Goal: Task Accomplishment & Management: Manage account settings

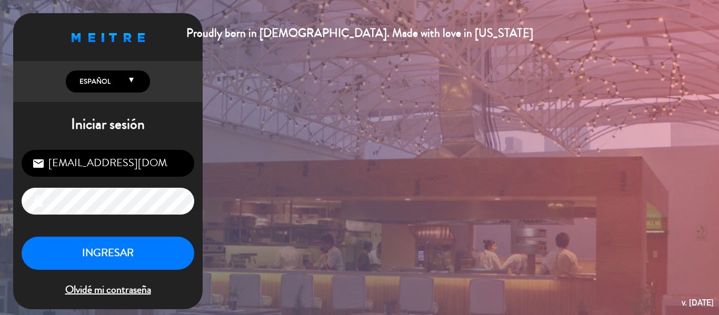
click at [122, 163] on input "[EMAIL_ADDRESS][DOMAIN_NAME]" at bounding box center [108, 163] width 173 height 27
type input "[EMAIL_ADDRESS][PERSON_NAME][DOMAIN_NAME]"
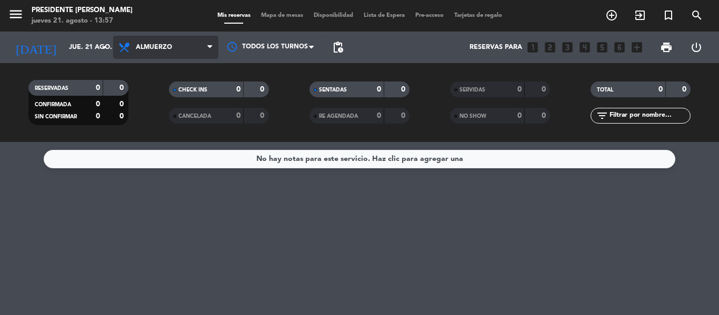
click at [195, 53] on span "Almuerzo" at bounding box center [165, 47] width 105 height 23
click at [186, 116] on div "menu Presidente Bar Recoleta jueves 21. agosto - 13:57 Mis reservas Mapa de mes…" at bounding box center [359, 71] width 719 height 142
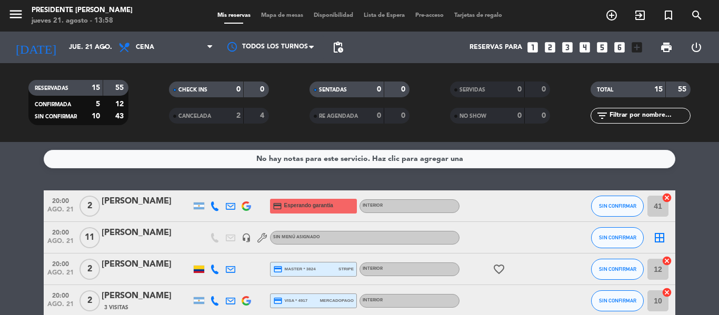
click at [17, 168] on div "No hay notas para este servicio. Haz clic para agregar una 20:00 ago. 21 2 [PER…" at bounding box center [359, 228] width 719 height 173
click at [92, 45] on input "jue. 21 ago." at bounding box center [108, 47] width 89 height 18
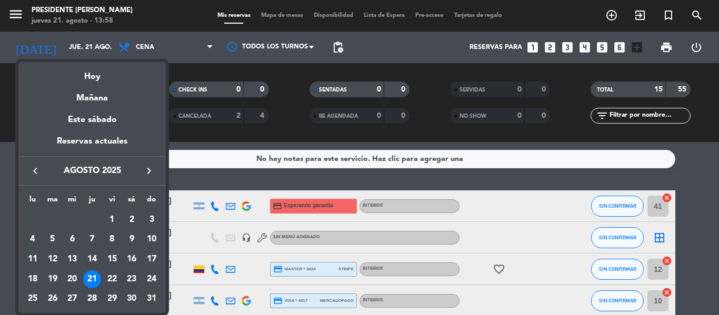
click at [128, 278] on div "23" at bounding box center [132, 279] width 18 height 18
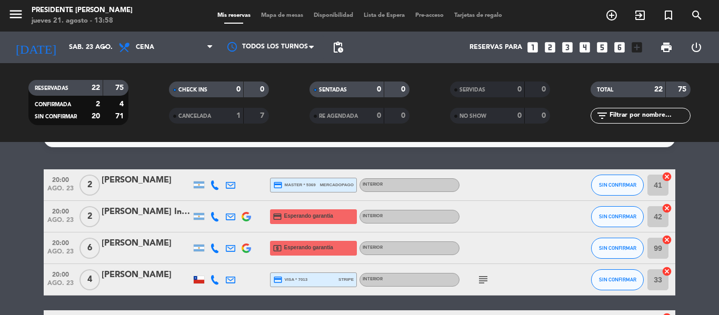
scroll to position [42, 0]
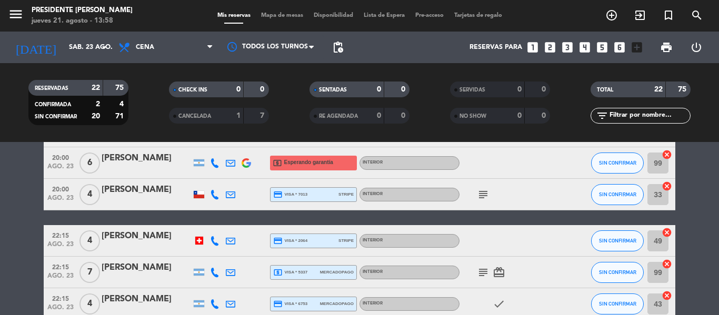
scroll to position [0, 0]
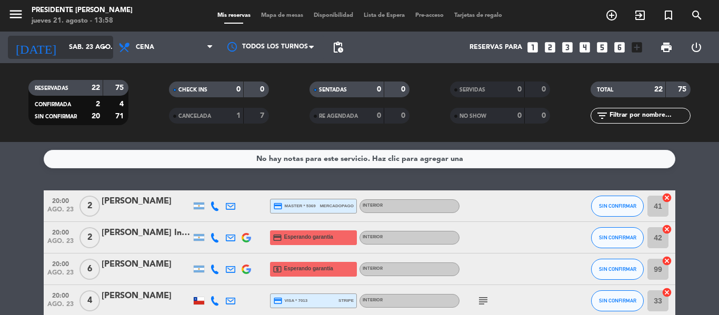
click at [94, 52] on input "sáb. 23 ago." at bounding box center [108, 47] width 89 height 18
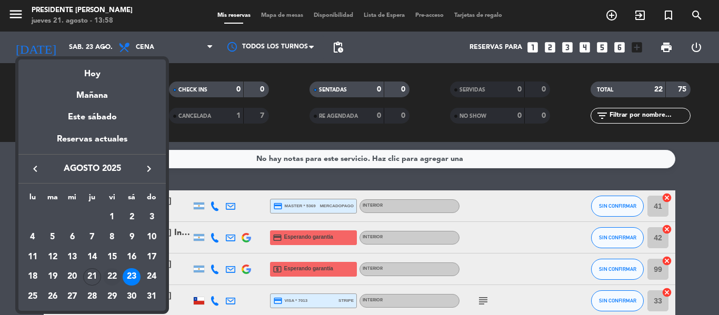
click at [110, 278] on div "22" at bounding box center [112, 277] width 18 height 18
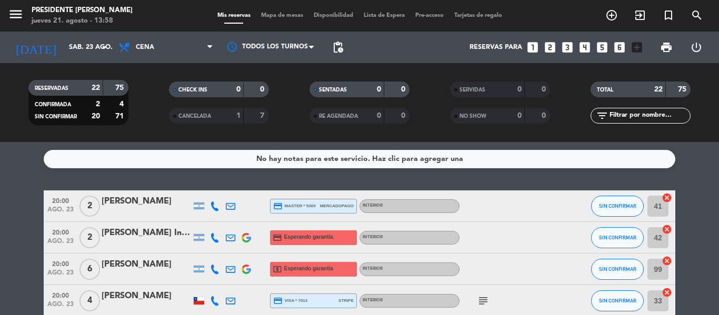
type input "vie. 22 ago."
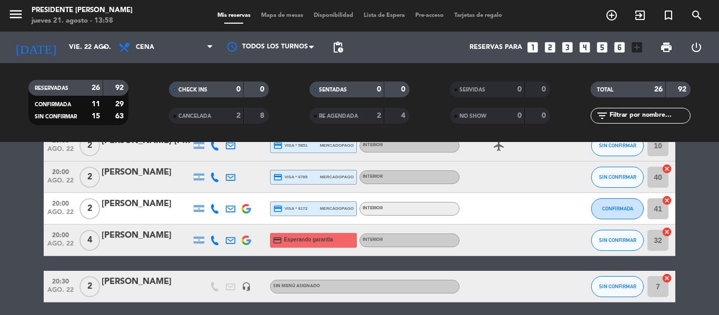
scroll to position [316, 0]
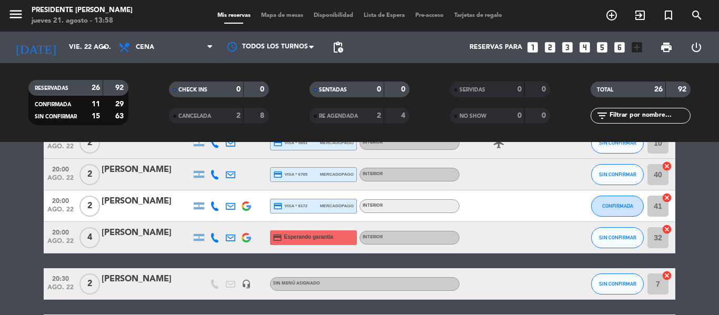
click at [159, 282] on div "[PERSON_NAME]" at bounding box center [146, 280] width 89 height 14
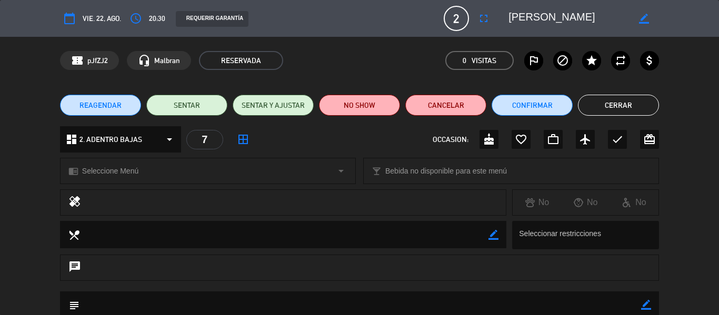
click at [66, 18] on icon "calendar_today" at bounding box center [69, 18] width 13 height 13
click at [102, 18] on span "vie. 22, ago." at bounding box center [102, 19] width 38 height 12
click at [466, 107] on button "Cancelar" at bounding box center [445, 105] width 81 height 21
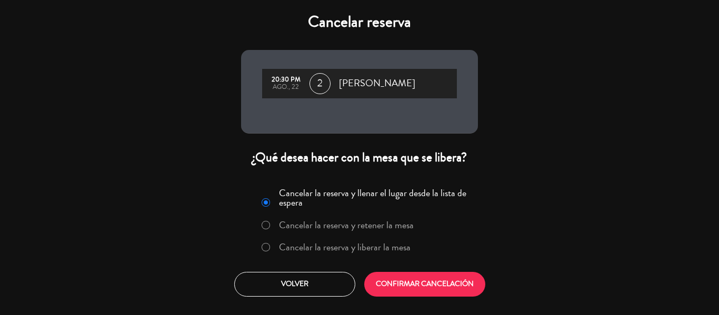
click at [367, 249] on label "Cancelar la reserva y liberar la mesa" at bounding box center [345, 247] width 132 height 9
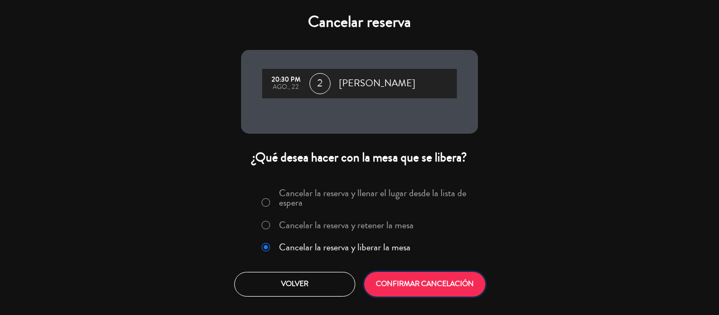
click at [400, 276] on button "CONFIRMAR CANCELACIÓN" at bounding box center [424, 284] width 121 height 25
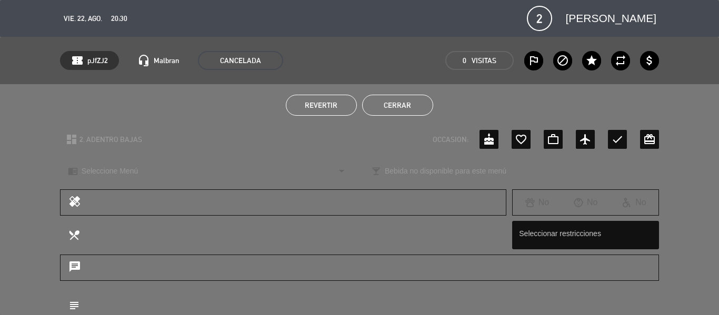
click at [404, 104] on button "Cerrar" at bounding box center [397, 105] width 71 height 21
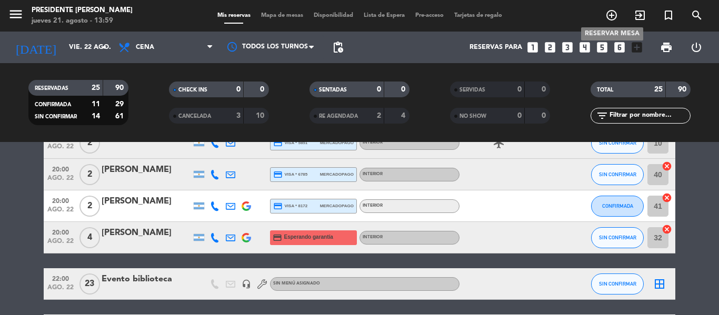
click at [616, 18] on icon "add_circle_outline" at bounding box center [611, 15] width 13 height 13
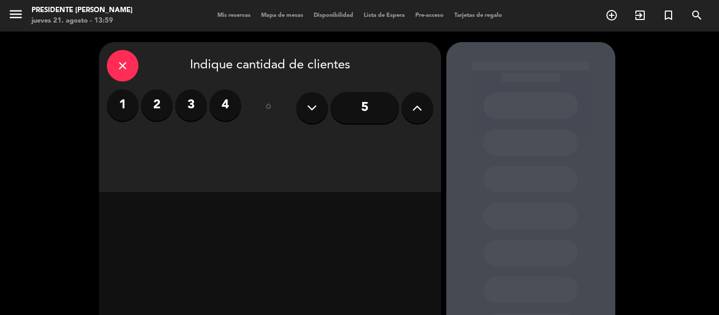
click at [159, 109] on label "2" at bounding box center [157, 105] width 32 height 32
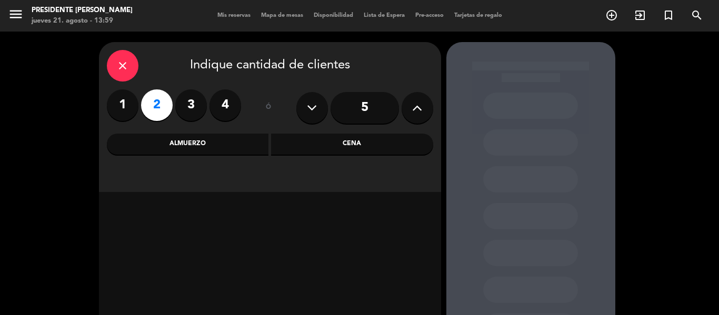
click at [362, 146] on div "Cena" at bounding box center [352, 144] width 162 height 21
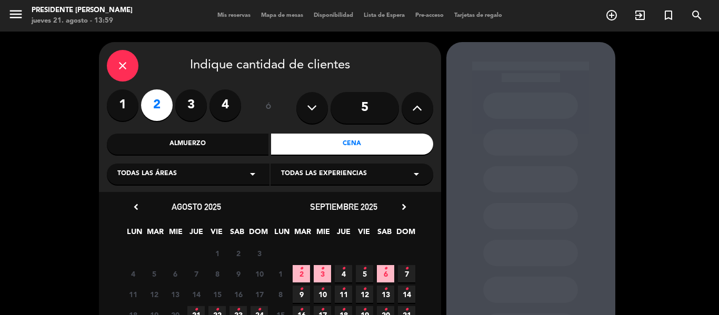
click at [237, 310] on icon "•" at bounding box center [238, 310] width 4 height 17
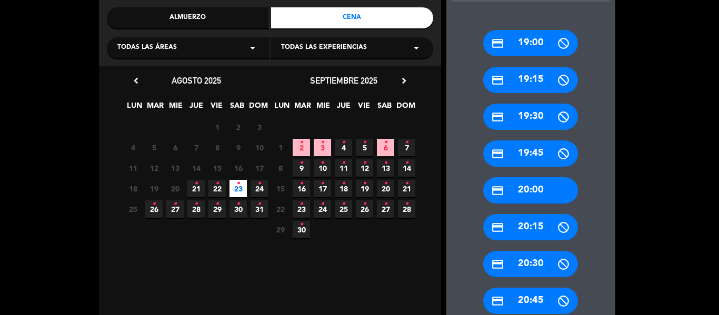
scroll to position [147, 0]
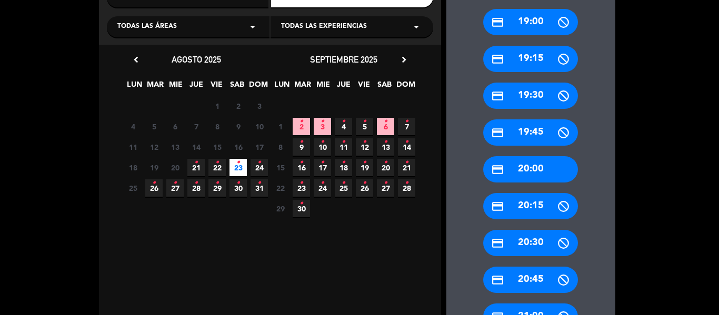
click at [510, 238] on div "credit_card 20:30" at bounding box center [530, 243] width 95 height 26
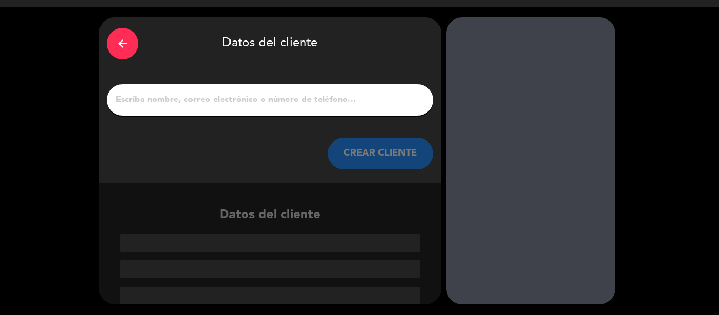
click at [358, 106] on input "1" at bounding box center [270, 100] width 310 height 15
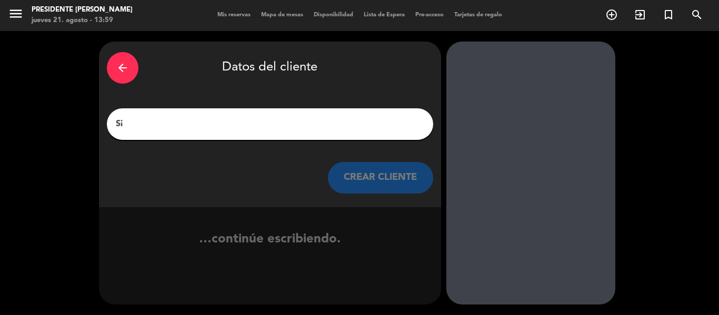
type input "S"
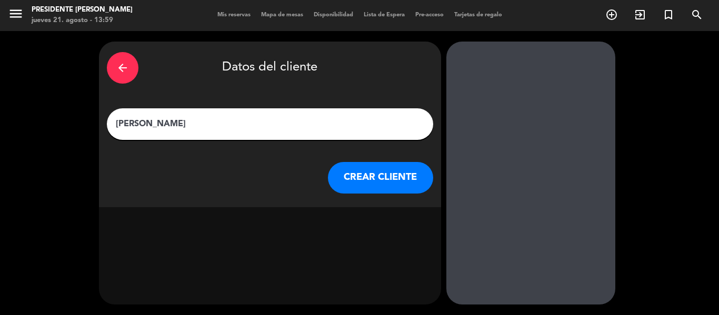
scroll to position [1, 0]
type input "[PERSON_NAME]"
click at [365, 170] on button "CREAR CLIENTE" at bounding box center [380, 178] width 105 height 32
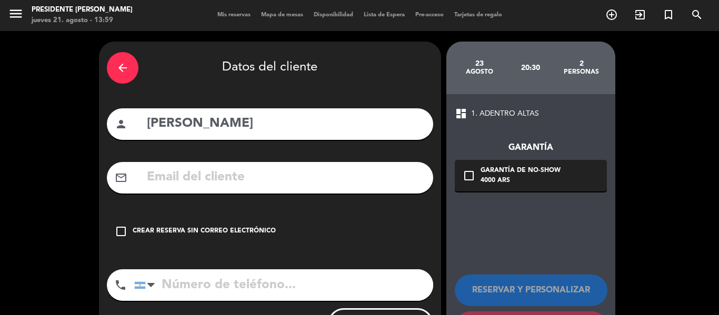
click at [263, 225] on div "check_box_outline_blank Crear reserva sin correo electrónico" at bounding box center [270, 232] width 326 height 32
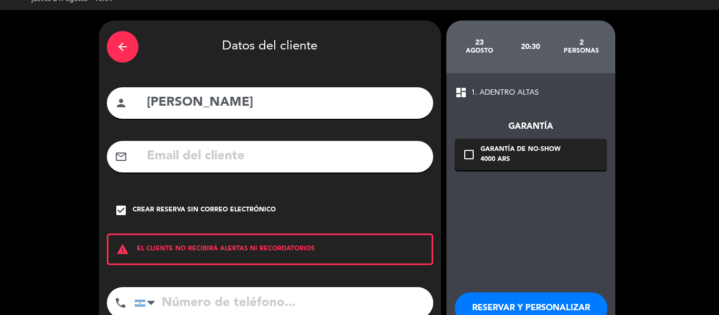
scroll to position [91, 0]
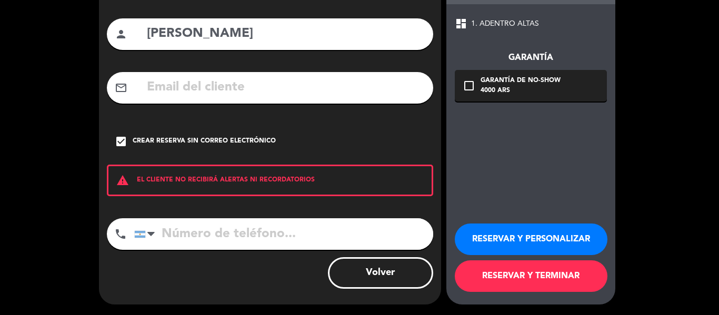
click at [546, 235] on button "RESERVAR Y PERSONALIZAR" at bounding box center [531, 240] width 153 height 32
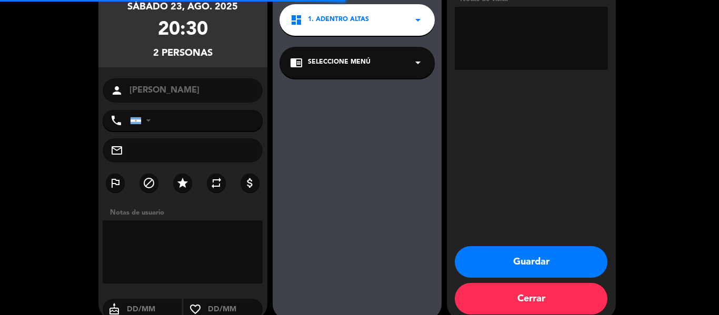
scroll to position [42, 0]
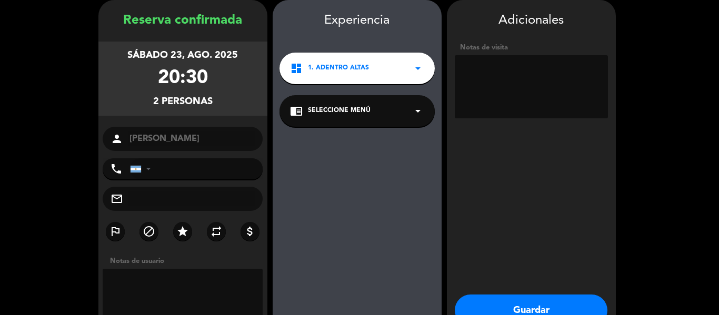
click at [539, 94] on textarea at bounding box center [531, 86] width 153 height 63
type textarea "i"
type textarea "I"
type textarea "Invitacion a nombre [PERSON_NAME]"
click at [518, 299] on button "Guardar" at bounding box center [531, 311] width 153 height 32
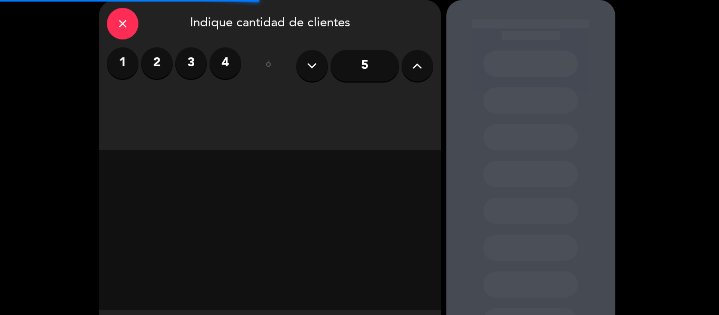
scroll to position [93, 0]
